Goal: Information Seeking & Learning: Learn about a topic

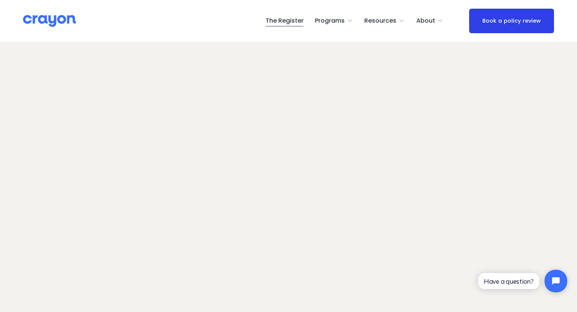
click at [0, 0] on span "Employer hub" at bounding box center [0, 0] width 0 height 0
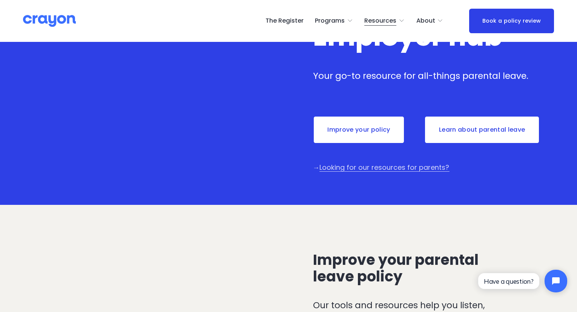
scroll to position [7, 0]
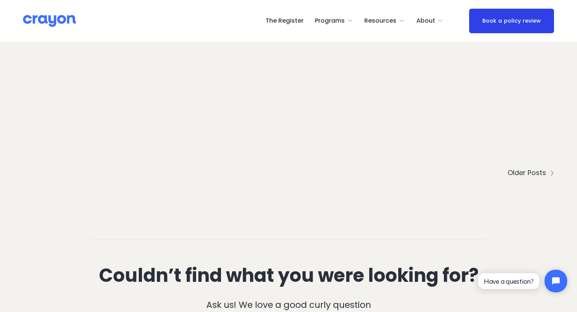
scroll to position [2460, 0]
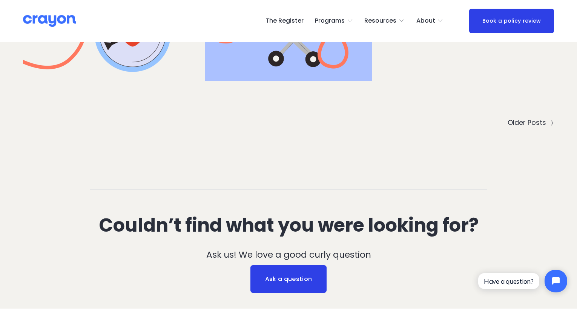
click at [519, 118] on span "Older Posts" at bounding box center [526, 123] width 38 height 10
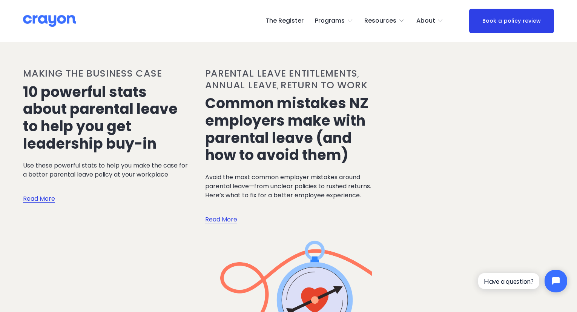
scroll to position [2121, 0]
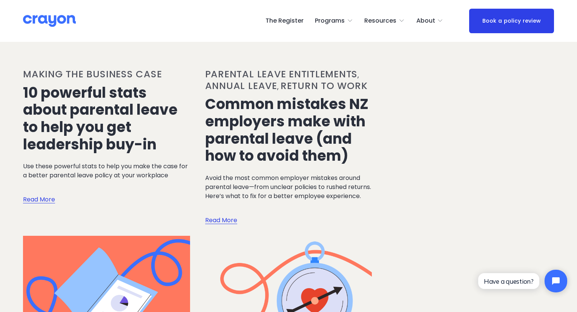
click at [81, 95] on link "10 powerful stats about parental leave to help you get leadership buy-in" at bounding box center [100, 119] width 155 height 72
